Goal: Browse casually

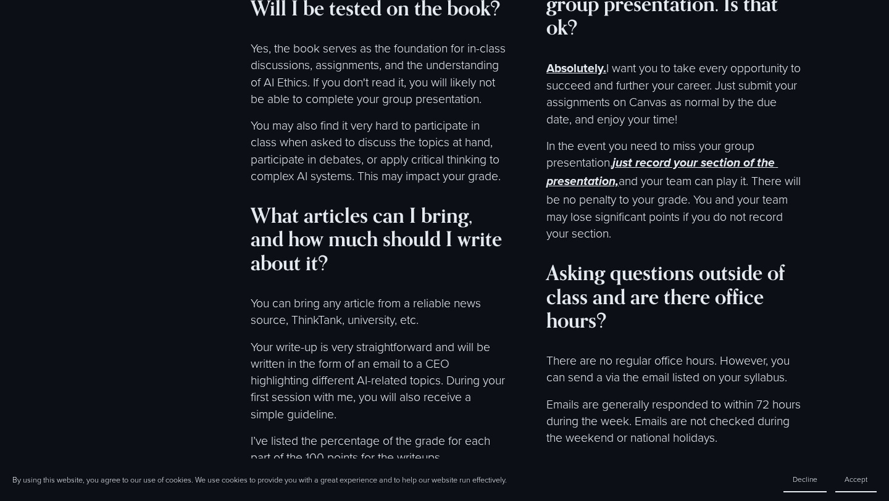
scroll to position [6076, 0]
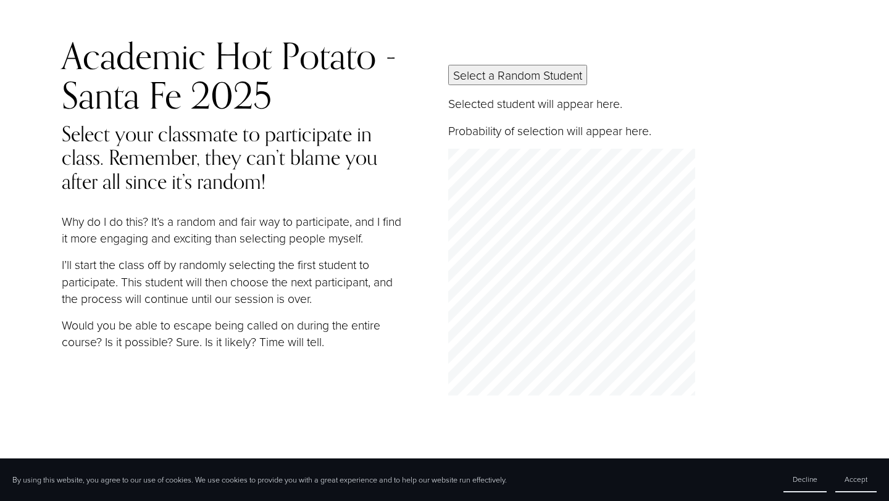
scroll to position [53, 0]
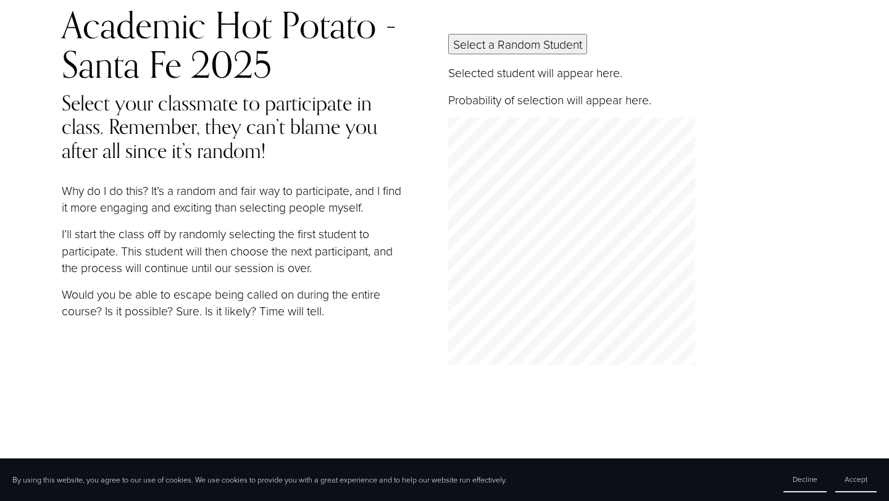
click at [488, 40] on button "Select a Random Student" at bounding box center [517, 44] width 139 height 20
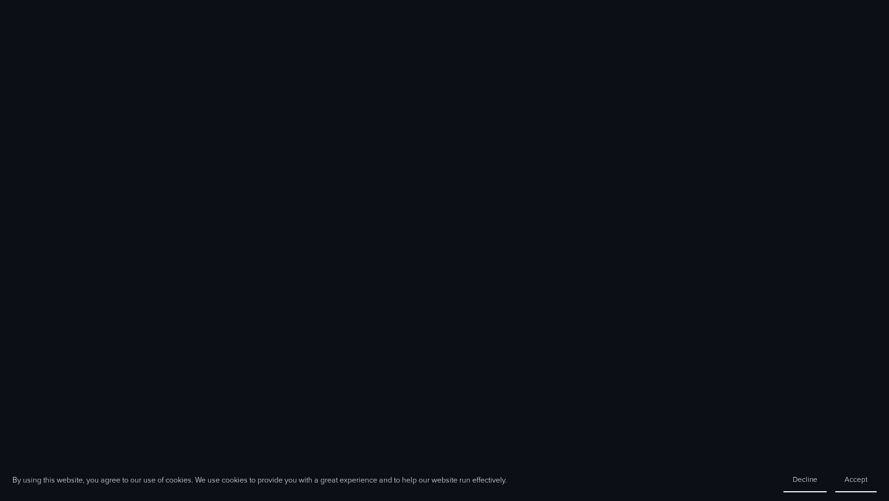
scroll to position [918, 0]
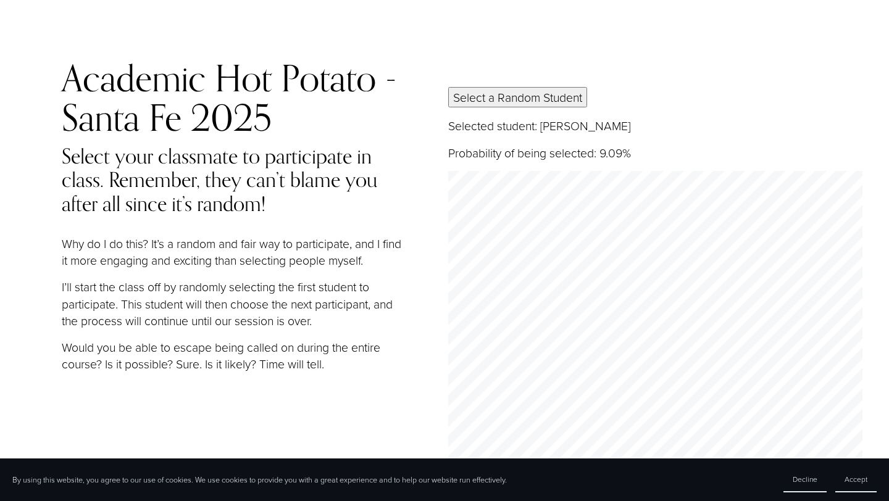
scroll to position [53, 0]
